Goal: Information Seeking & Learning: Understand process/instructions

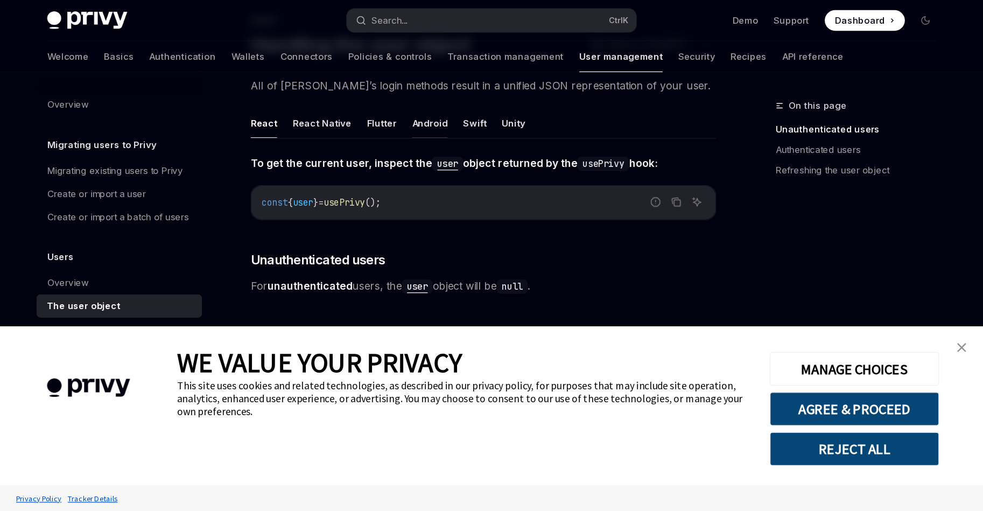
scroll to position [72, 0]
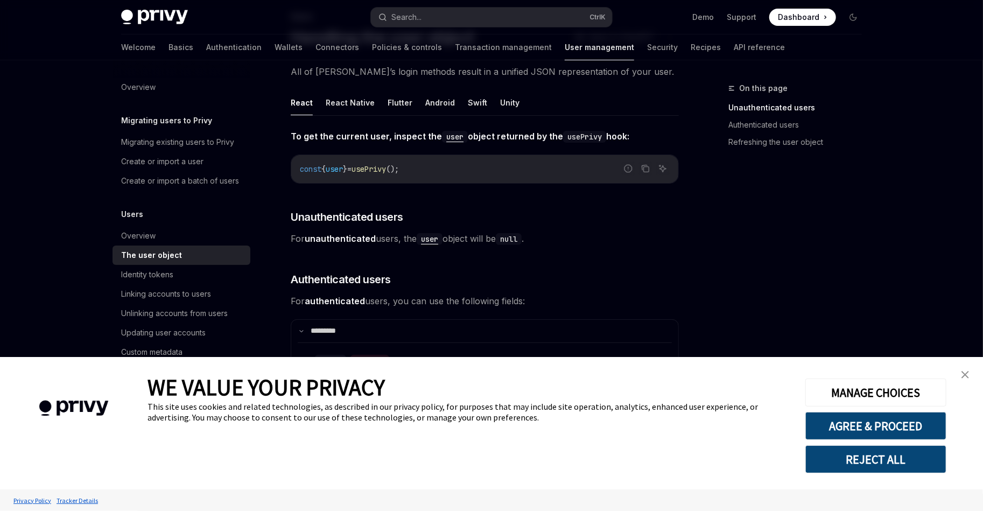
click at [819, 375] on img "close banner" at bounding box center [966, 375] width 8 height 8
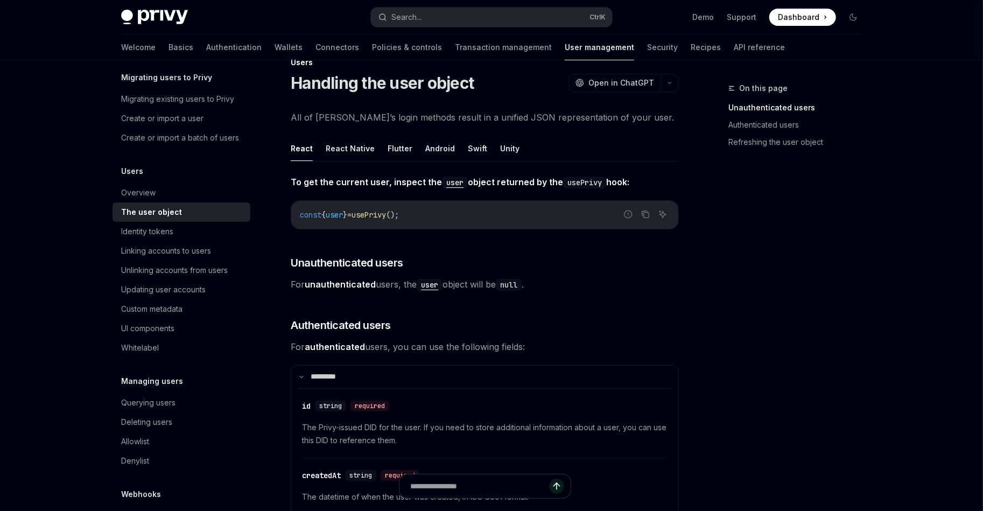
scroll to position [0, 0]
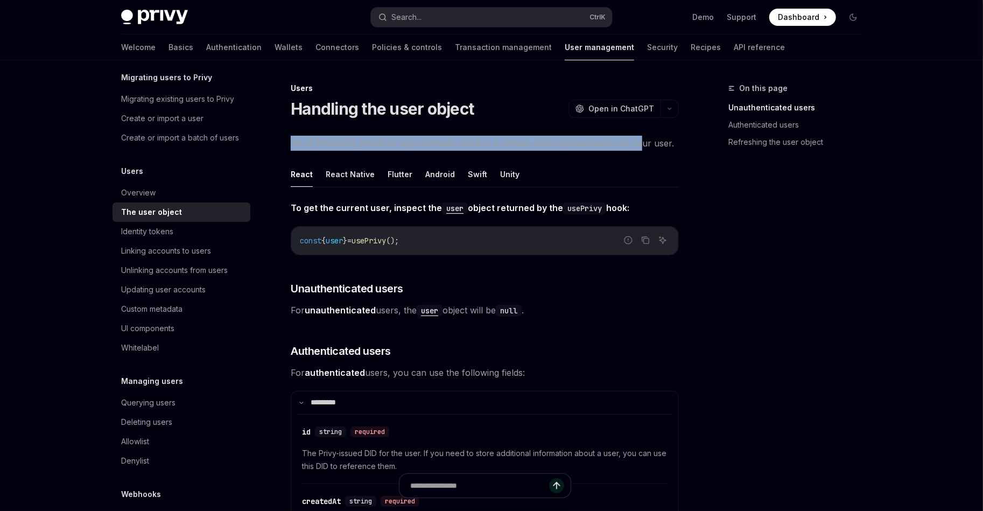
drag, startPoint x: 621, startPoint y: 140, endPoint x: 293, endPoint y: 135, distance: 328.5
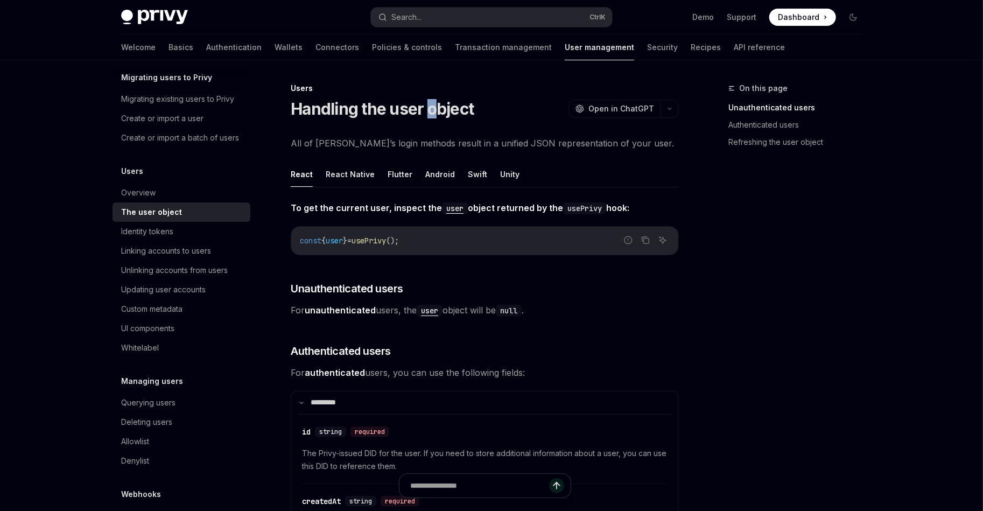
drag, startPoint x: 428, startPoint y: 110, endPoint x: 435, endPoint y: 110, distance: 6.5
click at [435, 110] on h1 "Handling the user object" at bounding box center [382, 108] width 183 height 19
drag, startPoint x: 442, startPoint y: 109, endPoint x: 435, endPoint y: 110, distance: 7.0
click at [435, 110] on h1 "Handling the user object" at bounding box center [382, 108] width 183 height 19
click at [398, 111] on h1 "Handling the user object" at bounding box center [382, 108] width 183 height 19
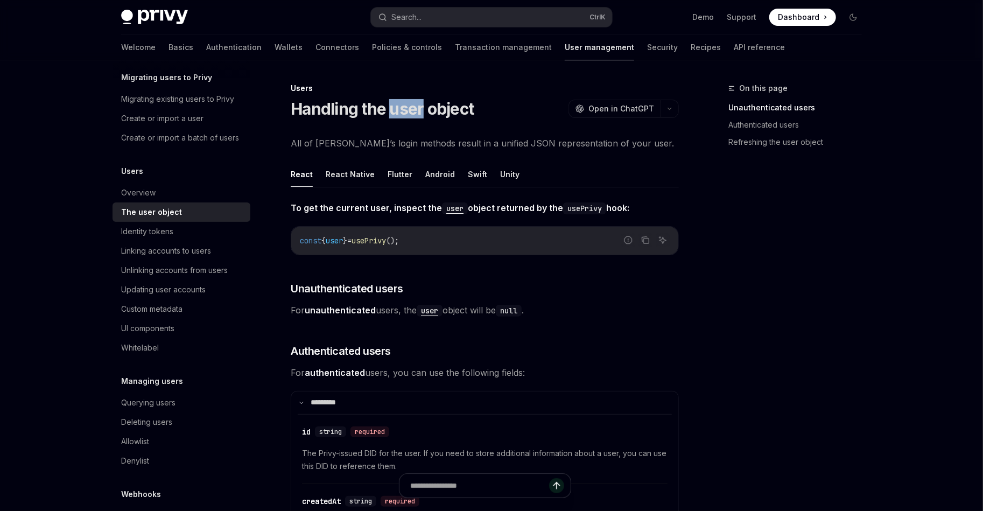
drag, startPoint x: 391, startPoint y: 111, endPoint x: 422, endPoint y: 113, distance: 30.7
click at [422, 113] on h1 "Handling the user object" at bounding box center [382, 108] width 183 height 19
click at [433, 113] on h1 "Handling the user object" at bounding box center [382, 108] width 183 height 19
drag, startPoint x: 481, startPoint y: 113, endPoint x: 428, endPoint y: 113, distance: 52.8
click at [428, 113] on div "Handling the user object OpenAI Open in ChatGPT" at bounding box center [485, 108] width 388 height 19
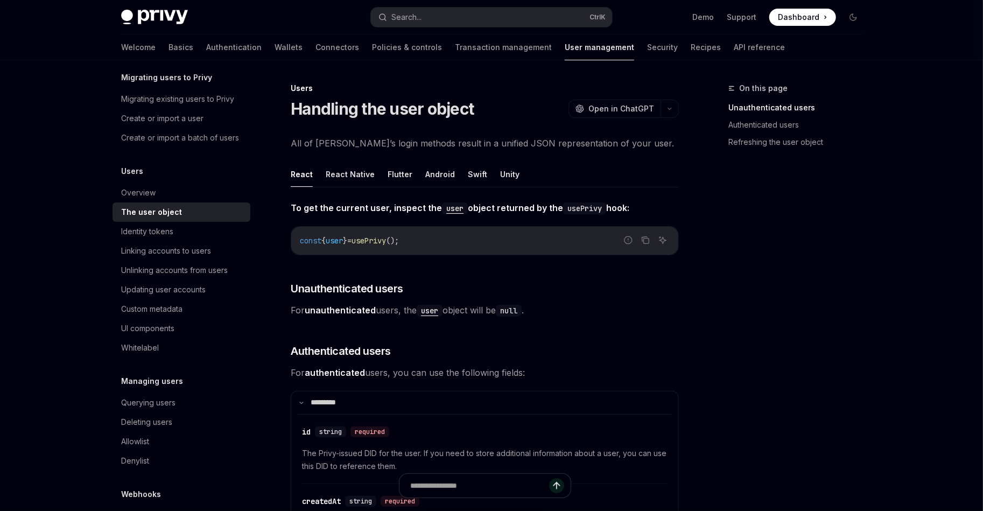
click at [413, 115] on h1 "Handling the user object" at bounding box center [382, 108] width 183 height 19
drag, startPoint x: 484, startPoint y: 114, endPoint x: 425, endPoint y: 109, distance: 58.3
click at [425, 109] on div "Handling the user object OpenAI Open in ChatGPT" at bounding box center [485, 108] width 388 height 19
click at [416, 109] on h1 "Handling the user object" at bounding box center [382, 108] width 183 height 19
drag, startPoint x: 631, startPoint y: 144, endPoint x: 292, endPoint y: 132, distance: 338.9
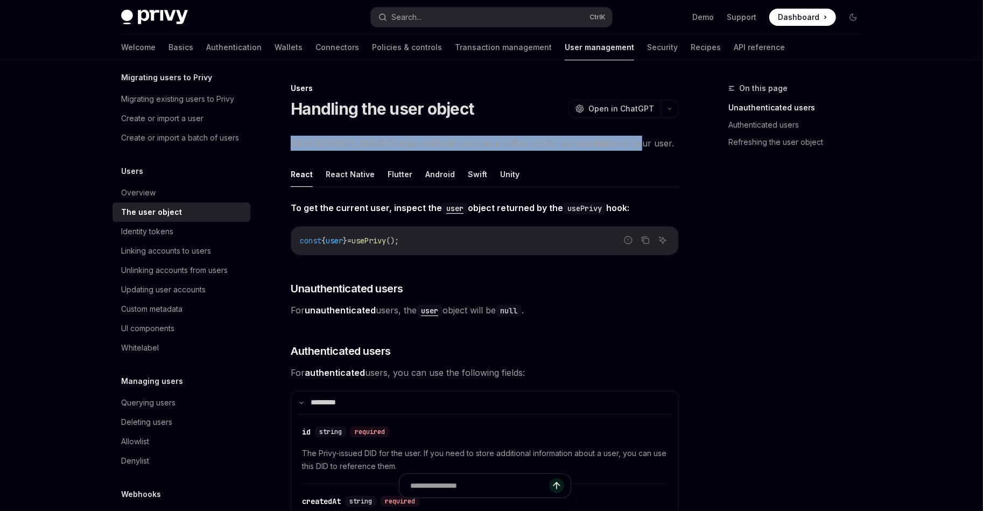
click at [319, 137] on span "All of [PERSON_NAME]’s login methods result in a unified JSON representation of…" at bounding box center [485, 143] width 388 height 15
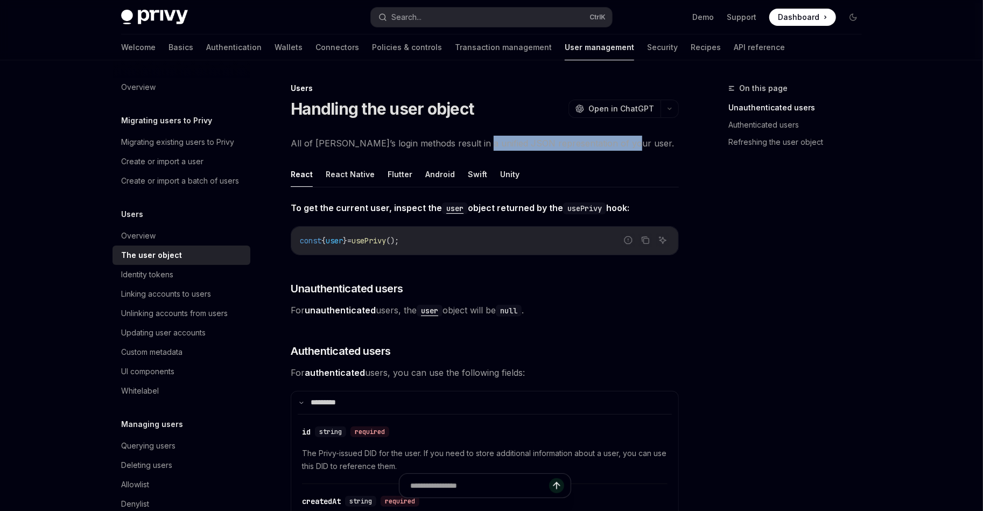
drag, startPoint x: 634, startPoint y: 144, endPoint x: 446, endPoint y: 146, distance: 188.5
click at [464, 144] on span "All of [PERSON_NAME]’s login methods result in a unified JSON representation of…" at bounding box center [485, 143] width 388 height 15
click at [431, 144] on span "All of [PERSON_NAME]’s login methods result in a unified JSON representation of…" at bounding box center [485, 143] width 388 height 15
click at [178, 164] on div "Create or import a user" at bounding box center [162, 161] width 82 height 13
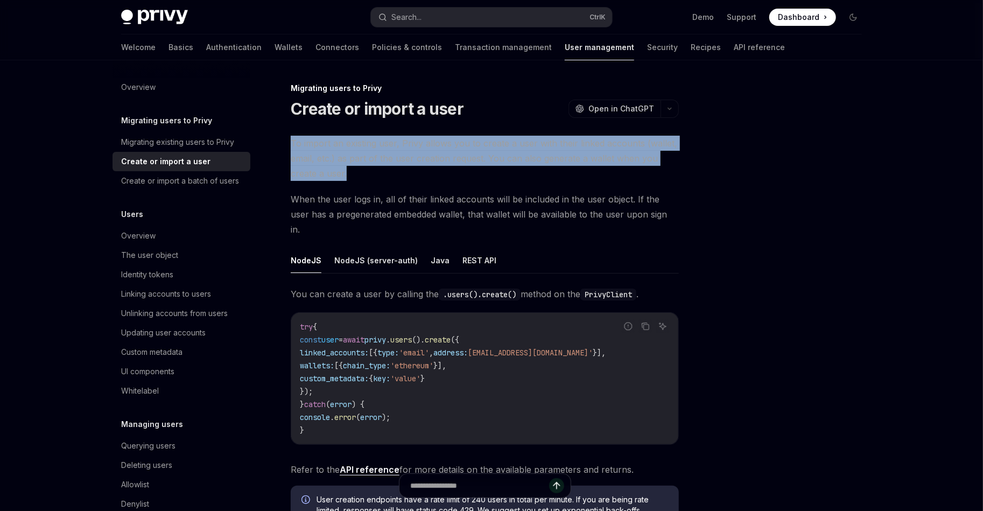
drag, startPoint x: 382, startPoint y: 177, endPoint x: 286, endPoint y: 142, distance: 101.4
click at [286, 142] on div "Migrating users to Privy Create or import a user OpenAI Open in ChatGPT OpenAI …" at bounding box center [384, 395] width 594 height 627
click at [315, 158] on span "To import an existing user, Privy allows you to create a user with their linked…" at bounding box center [485, 158] width 388 height 45
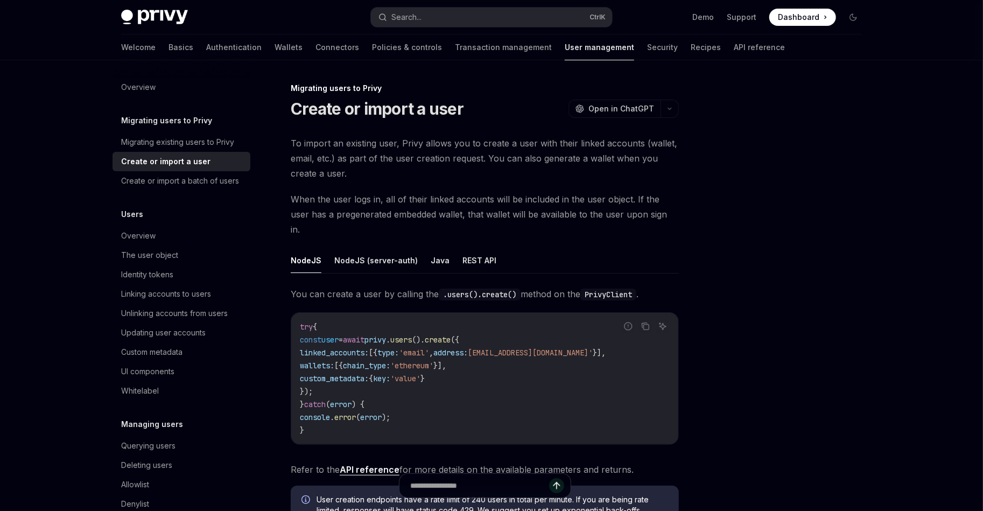
click at [421, 158] on span "To import an existing user, Privy allows you to create a user with their linked…" at bounding box center [485, 158] width 388 height 45
click at [451, 160] on span "To import an existing user, Privy allows you to create a user with their linked…" at bounding box center [485, 158] width 388 height 45
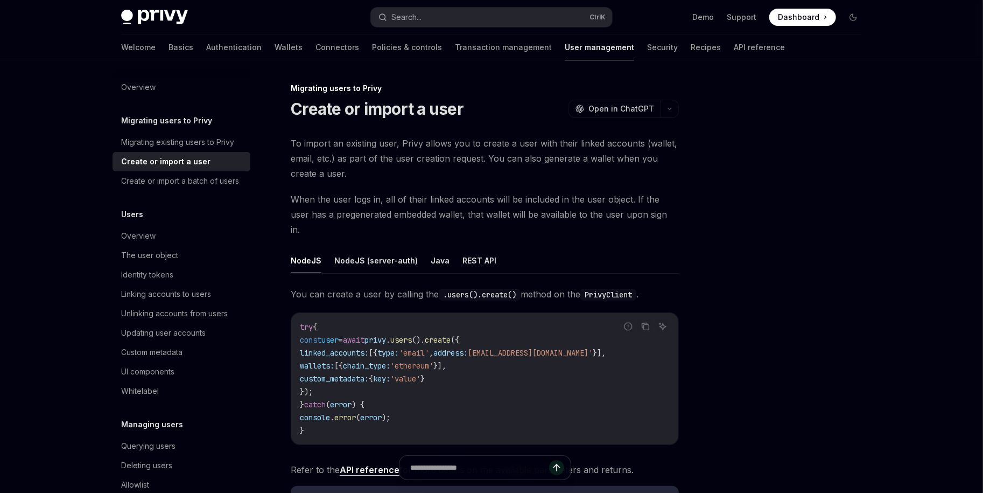
type textarea "*"
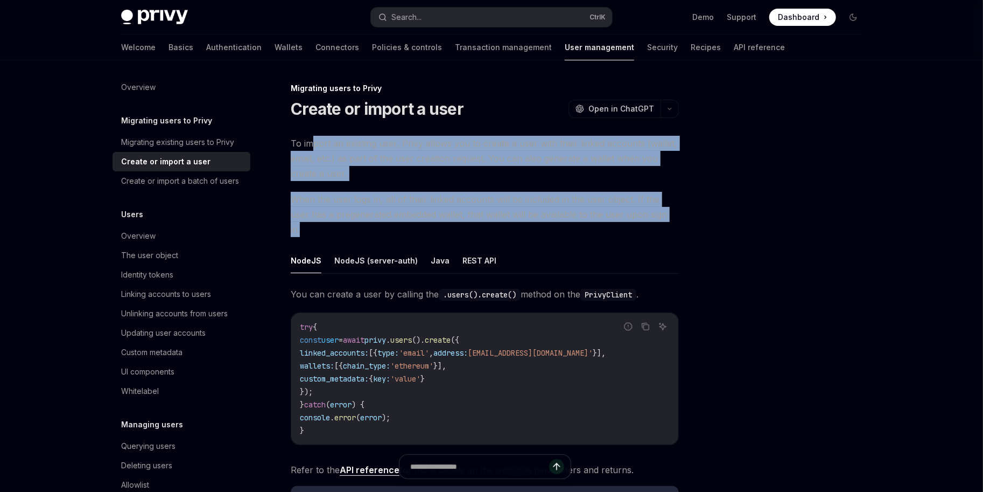
drag, startPoint x: 674, startPoint y: 210, endPoint x: 314, endPoint y: 134, distance: 367.8
click at [314, 134] on div "Migrating users to Privy Create or import a user OpenAI Open in ChatGPT OpenAI …" at bounding box center [384, 395] width 594 height 627
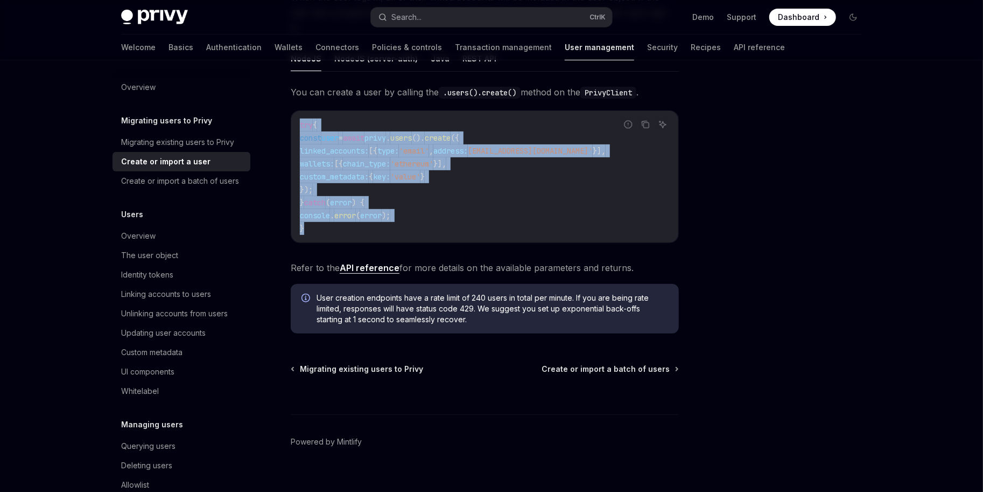
drag, startPoint x: 319, startPoint y: 213, endPoint x: 284, endPoint y: 103, distance: 115.1
click at [284, 103] on div "Migrating users to Privy Create or import a user OpenAI Open in ChatGPT OpenAI …" at bounding box center [384, 193] width 594 height 627
click at [370, 159] on span "chain_type:" at bounding box center [366, 164] width 47 height 10
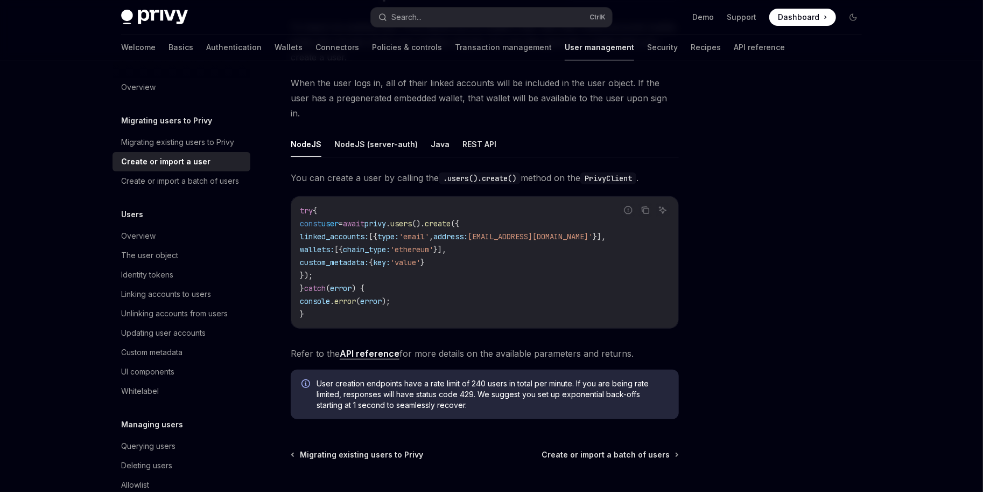
scroll to position [116, 0]
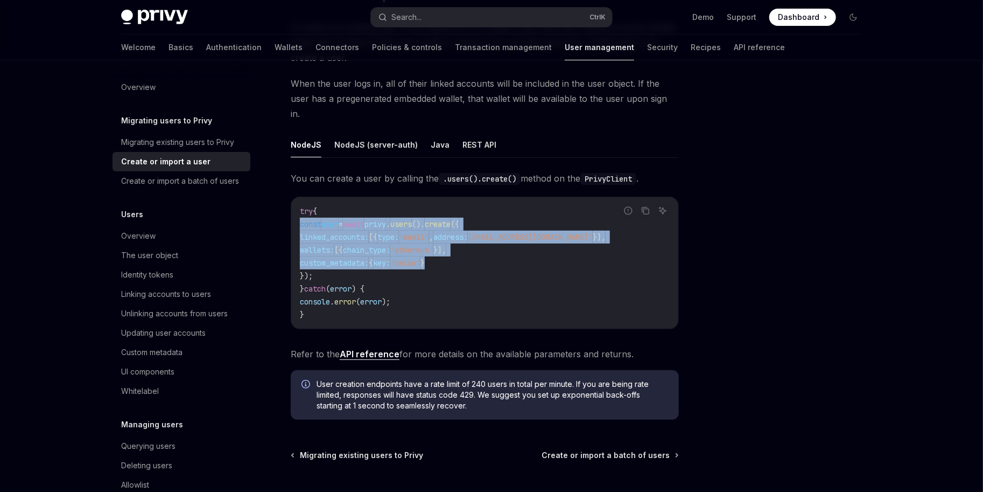
drag, startPoint x: 476, startPoint y: 249, endPoint x: 285, endPoint y: 208, distance: 195.0
click at [285, 208] on div "Migrating users to Privy Create or import a user OpenAI Open in ChatGPT OpenAI …" at bounding box center [384, 279] width 594 height 627
click at [324, 245] on span "wallets:" at bounding box center [317, 250] width 34 height 10
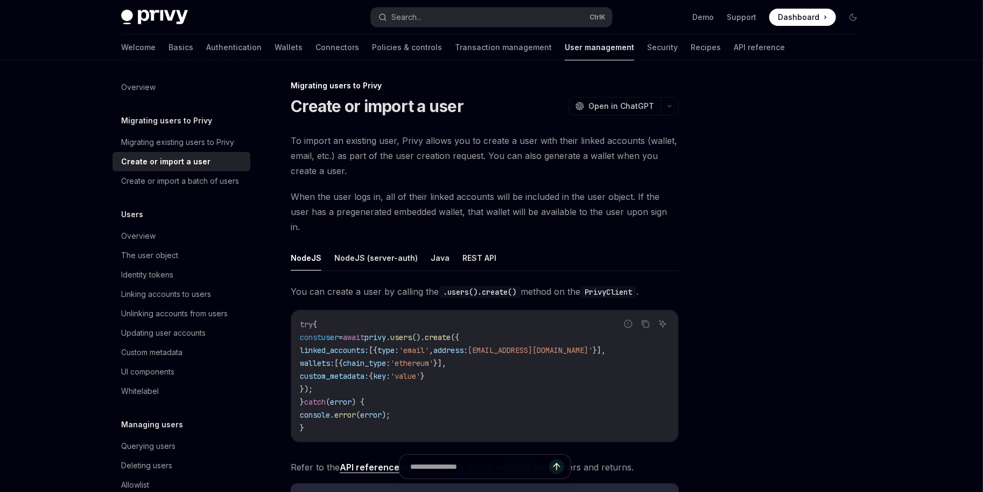
scroll to position [0, 0]
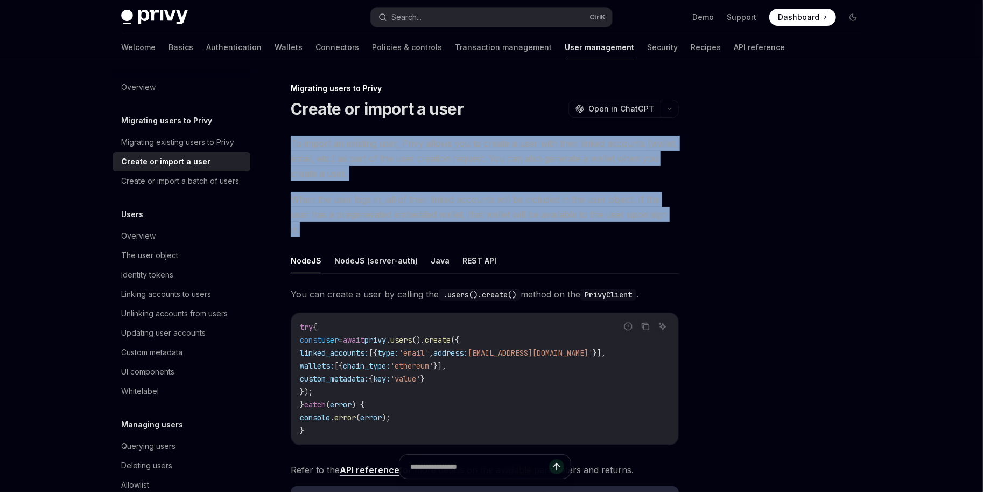
drag, startPoint x: 676, startPoint y: 219, endPoint x: 286, endPoint y: 144, distance: 396.5
click at [286, 144] on div "Migrating users to Privy Create or import a user OpenAI Open in ChatGPT OpenAI …" at bounding box center [384, 395] width 594 height 627
click at [612, 201] on span "When the user logs in, all of their linked accounts will be included in the use…" at bounding box center [485, 214] width 388 height 45
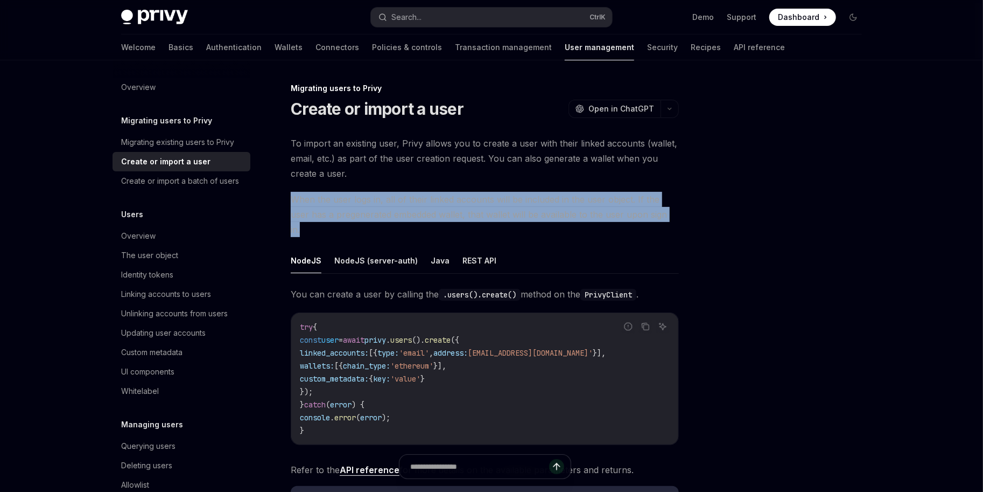
drag, startPoint x: 669, startPoint y: 212, endPoint x: 287, endPoint y: 185, distance: 382.7
click at [287, 185] on div "Migrating users to Privy Create or import a user OpenAI Open in ChatGPT OpenAI …" at bounding box center [384, 395] width 594 height 627
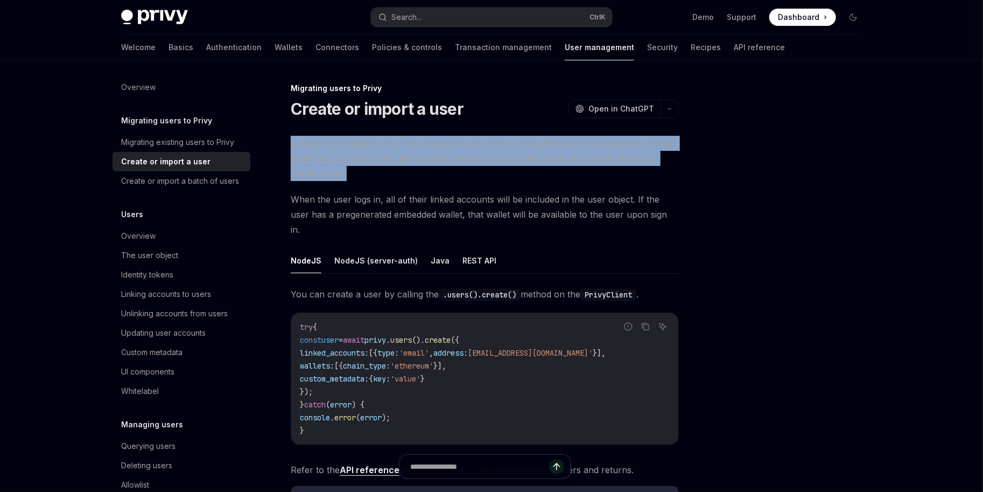
drag, startPoint x: 340, startPoint y: 170, endPoint x: 282, endPoint y: 140, distance: 65.3
click at [282, 140] on div "Migrating users to Privy Create or import a user OpenAI Open in ChatGPT OpenAI …" at bounding box center [384, 395] width 594 height 627
click at [413, 164] on span "To import an existing user, Privy allows you to create a user with their linked…" at bounding box center [485, 158] width 388 height 45
